Goal: Task Accomplishment & Management: Complete application form

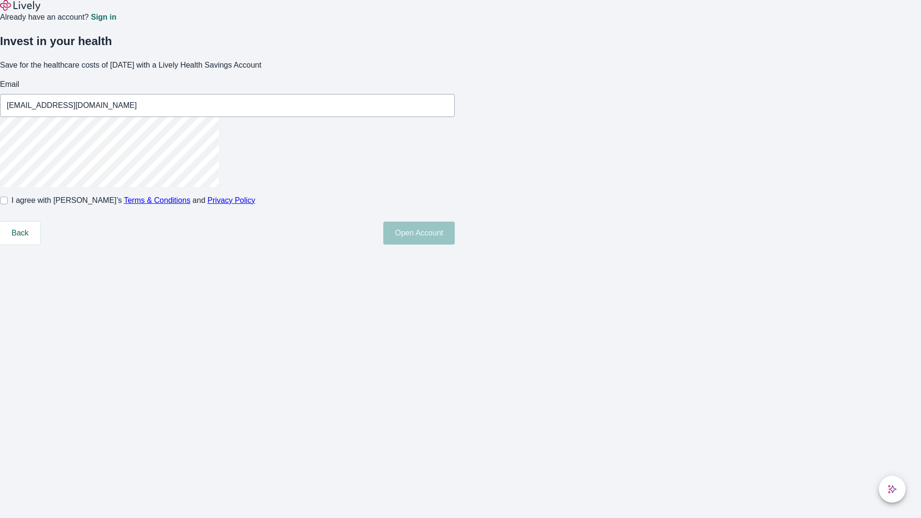
click at [8, 204] on input "I agree with Lively’s Terms & Conditions and Privacy Policy" at bounding box center [4, 201] width 8 height 8
checkbox input "true"
click at [455, 245] on button "Open Account" at bounding box center [418, 233] width 71 height 23
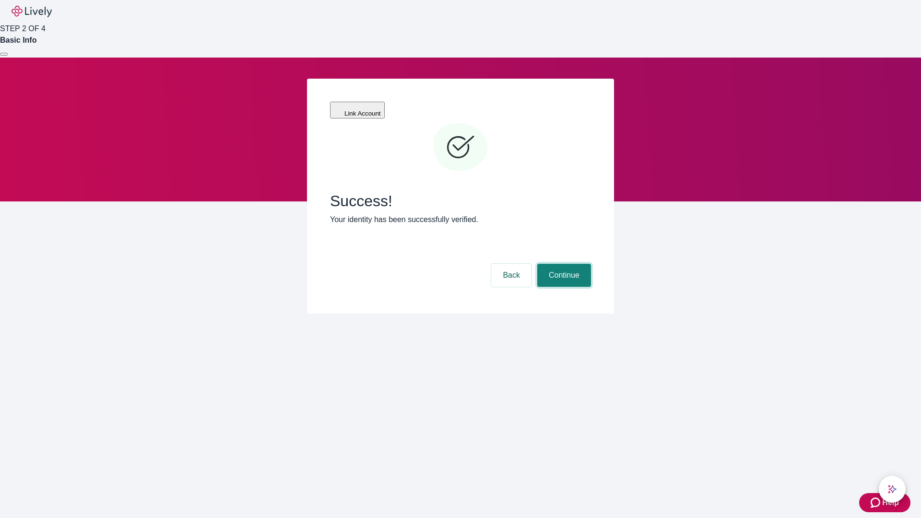
click at [563, 264] on button "Continue" at bounding box center [564, 275] width 54 height 23
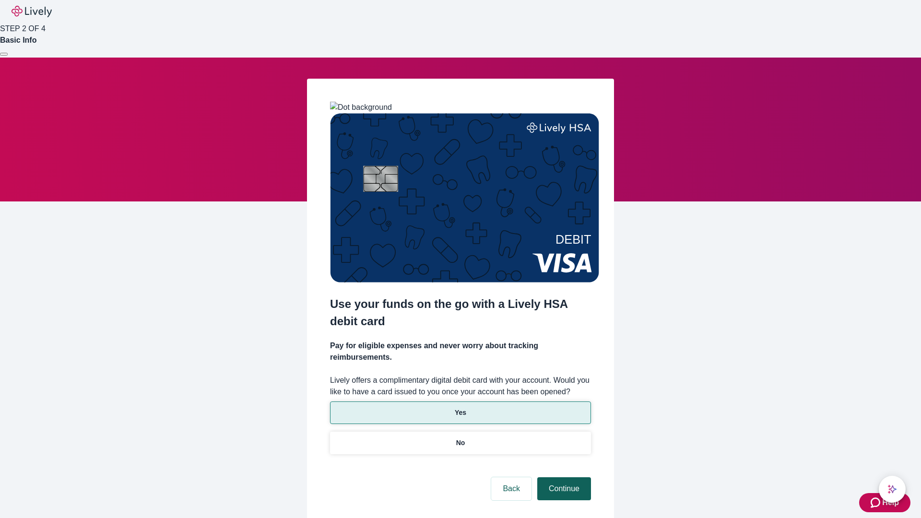
click at [460, 408] on p "Yes" at bounding box center [461, 413] width 12 height 10
click at [563, 477] on button "Continue" at bounding box center [564, 488] width 54 height 23
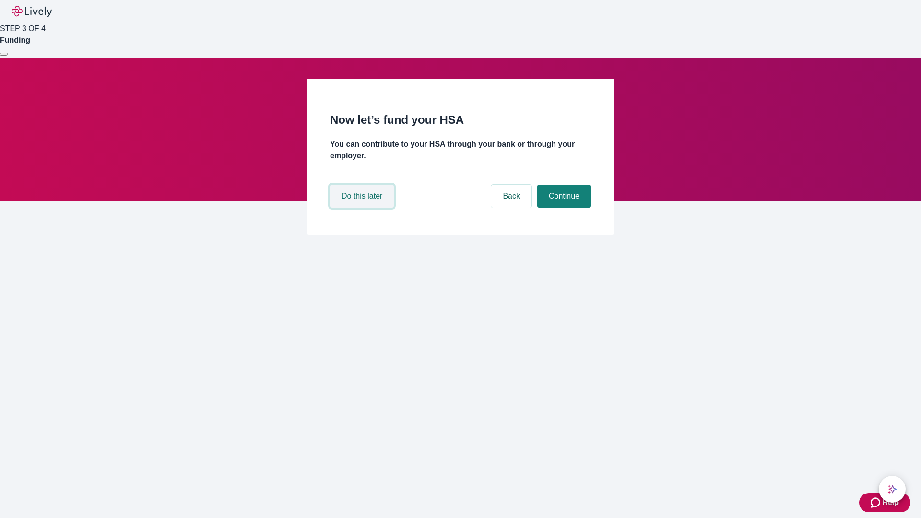
click at [363, 208] on button "Do this later" at bounding box center [362, 196] width 64 height 23
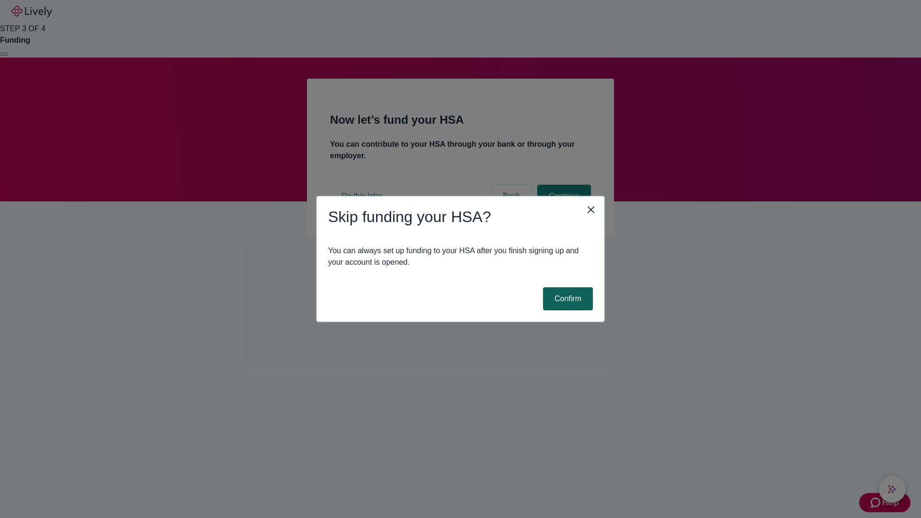
click at [567, 299] on button "Confirm" at bounding box center [568, 298] width 50 height 23
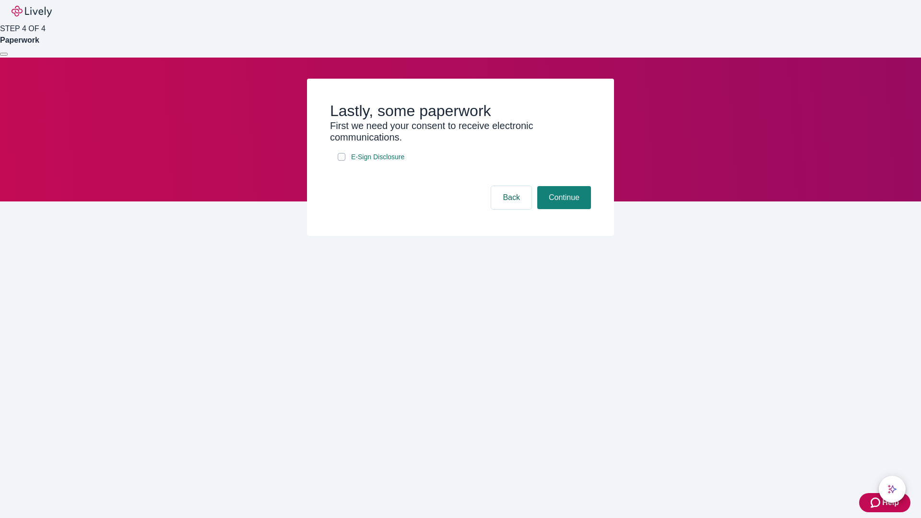
click at [342, 161] on input "E-Sign Disclosure" at bounding box center [342, 157] width 8 height 8
checkbox input "true"
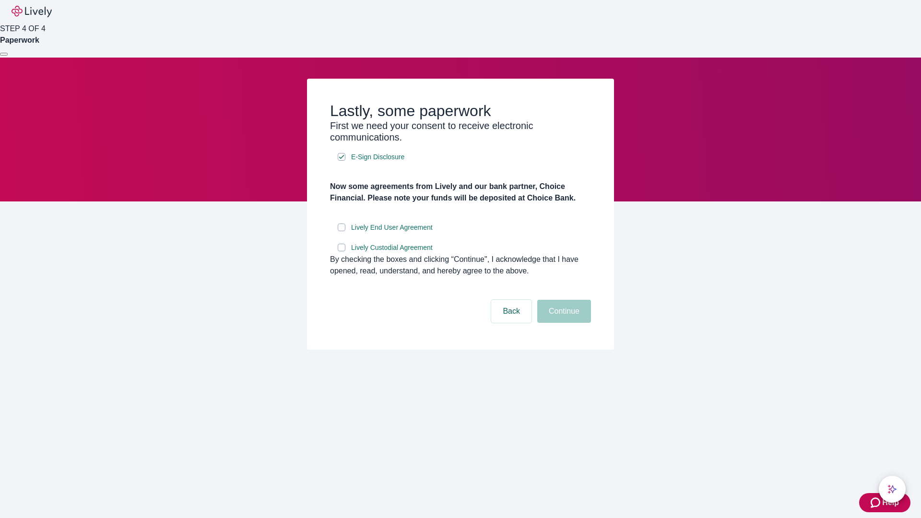
click at [342, 231] on input "Lively End User Agreement" at bounding box center [342, 228] width 8 height 8
checkbox input "true"
click at [342, 251] on input "Lively Custodial Agreement" at bounding box center [342, 248] width 8 height 8
checkbox input "true"
click at [563, 323] on button "Continue" at bounding box center [564, 311] width 54 height 23
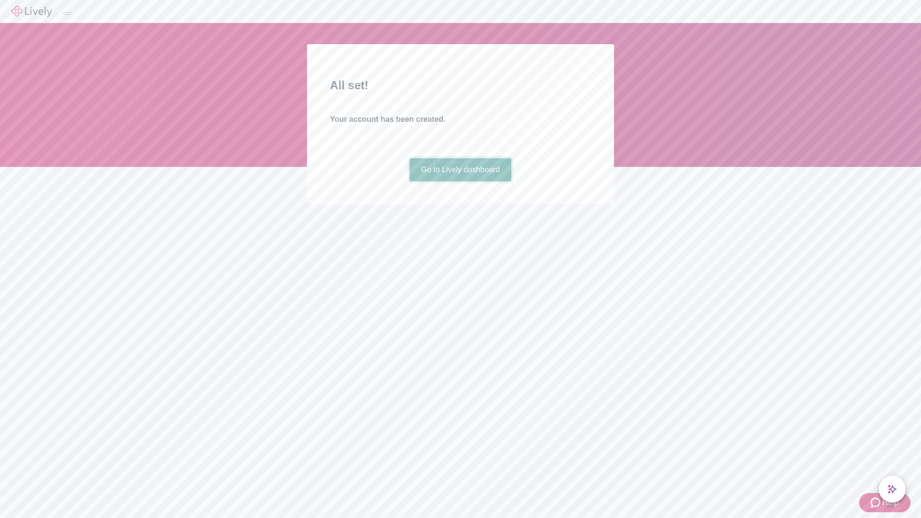
click at [460, 181] on link "Go to Lively dashboard" at bounding box center [461, 169] width 102 height 23
